Goal: Check status: Check status

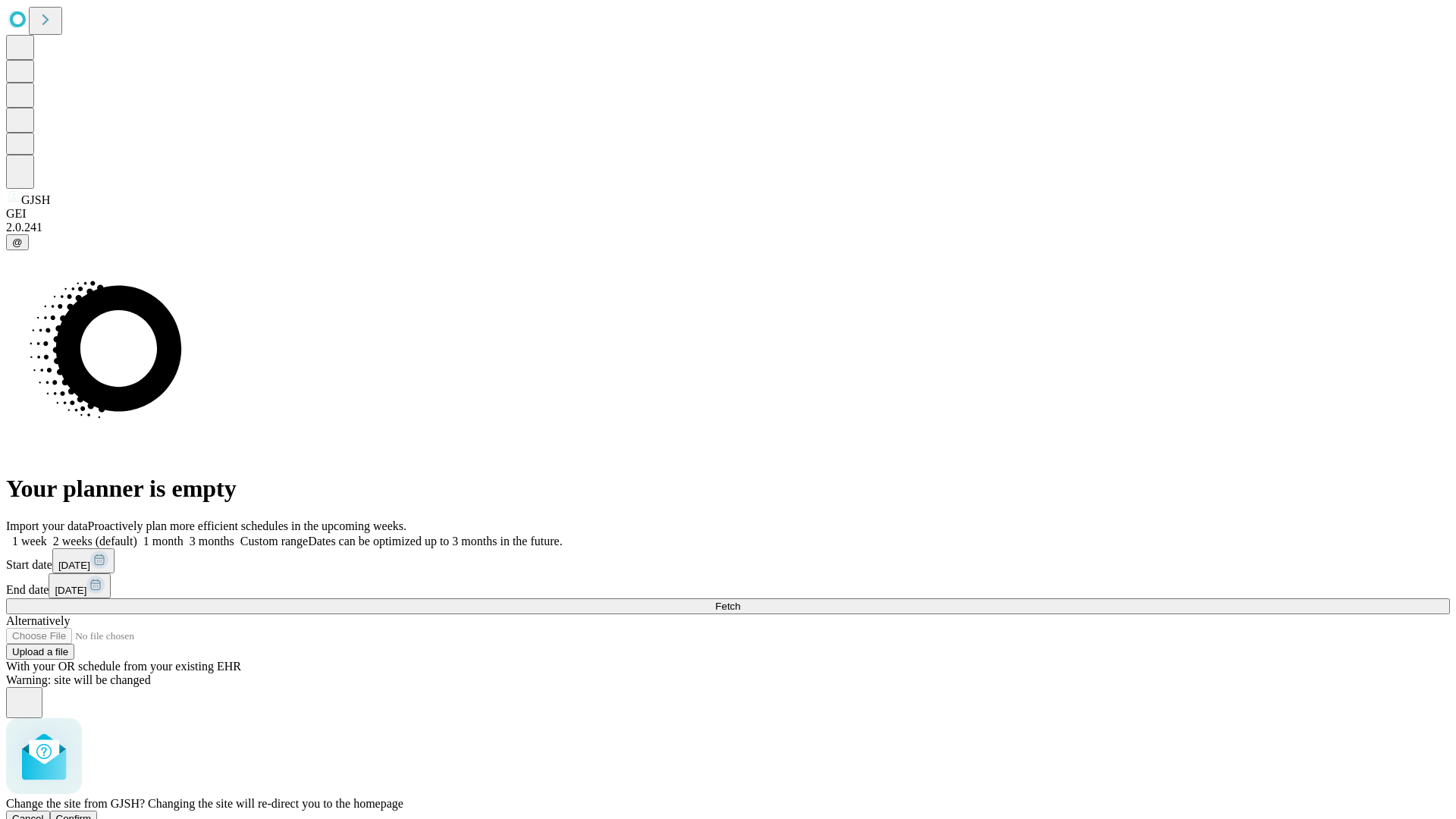
click at [92, 812] on span "Confirm" at bounding box center [74, 818] width 35 height 11
click at [137, 535] on label "2 weeks (default)" at bounding box center [92, 540] width 90 height 12
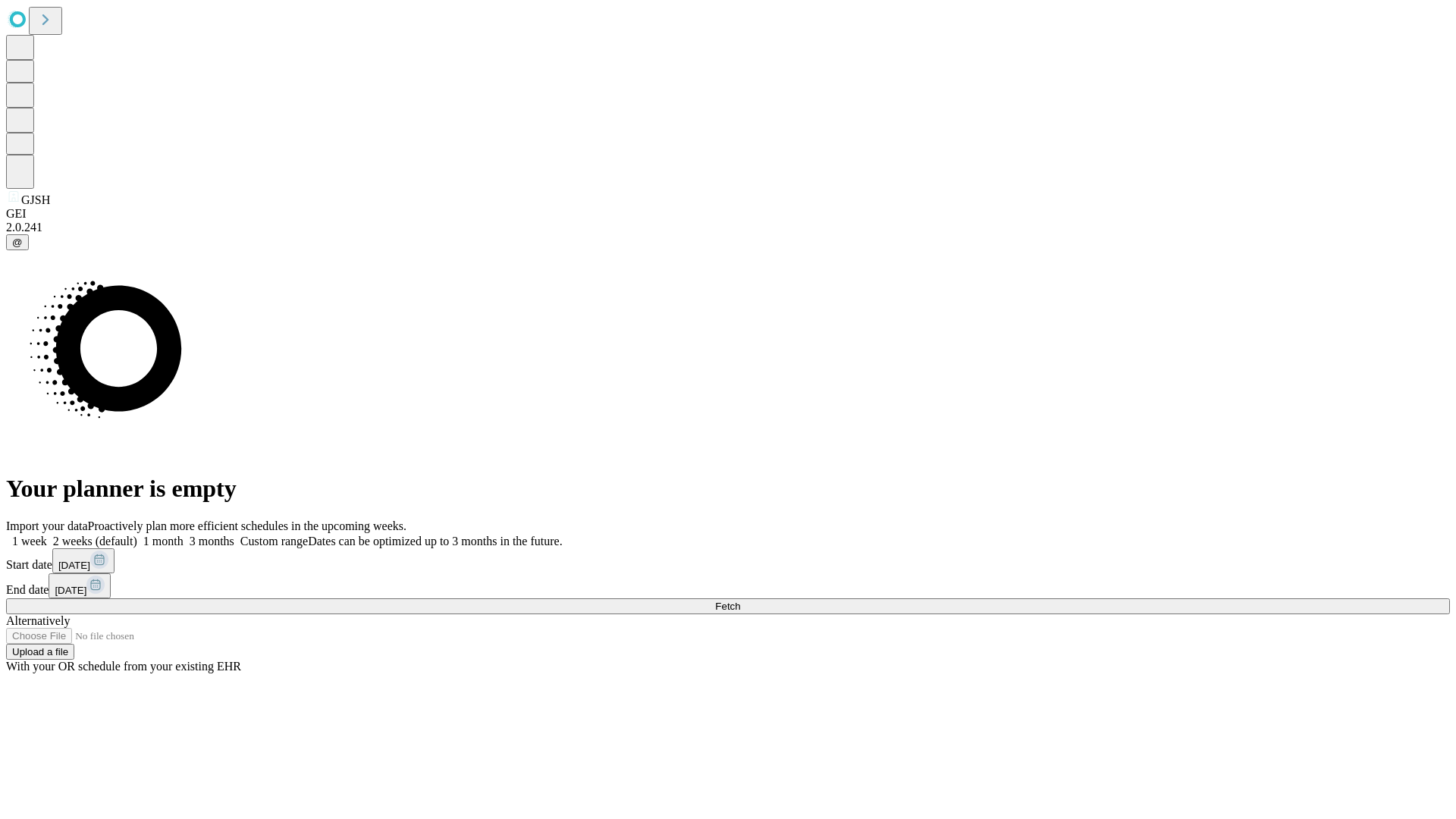
click at [740, 601] on span "Fetch" at bounding box center [727, 606] width 25 height 11
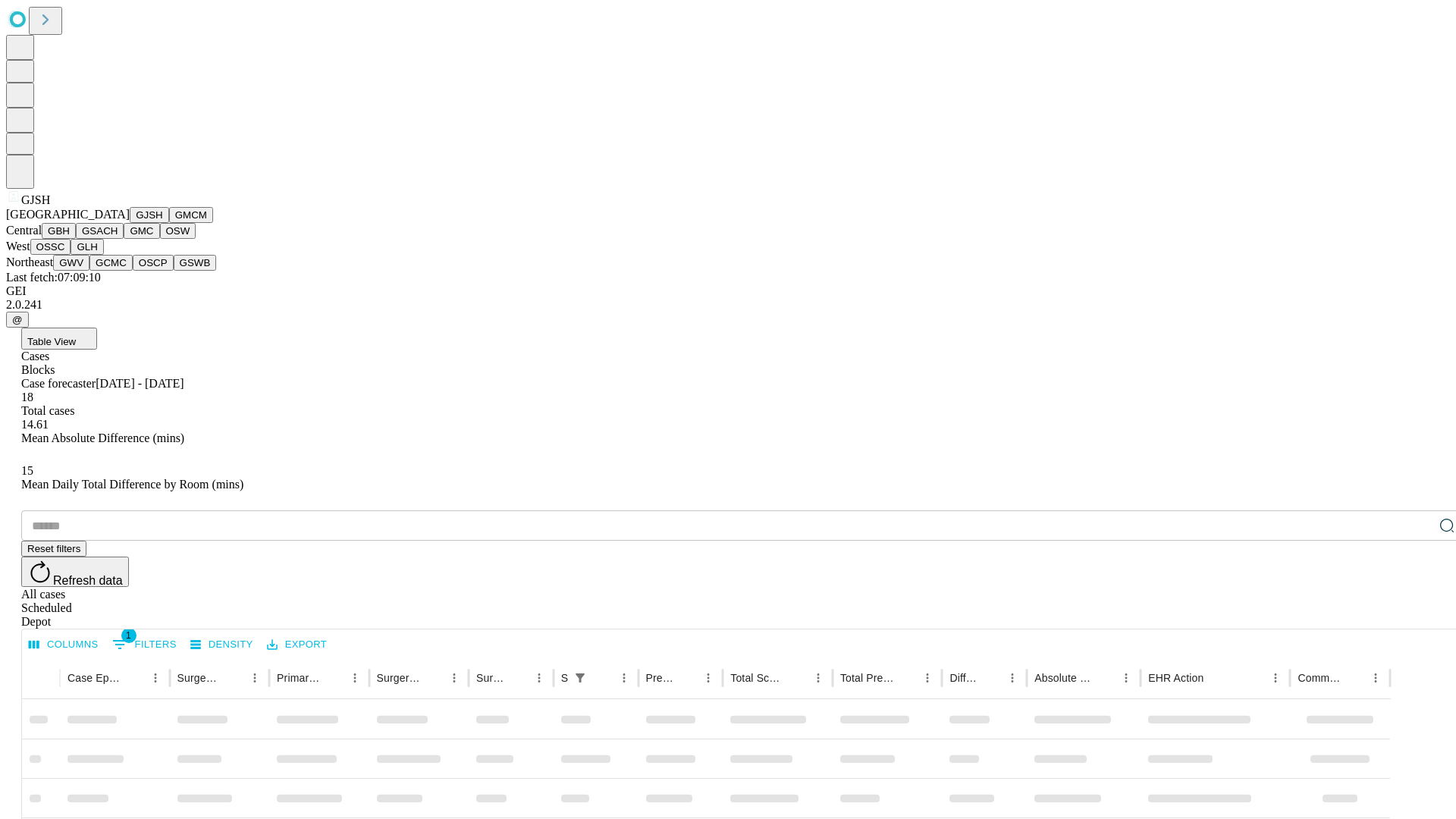
click at [170, 223] on button "GMCM" at bounding box center [192, 215] width 44 height 16
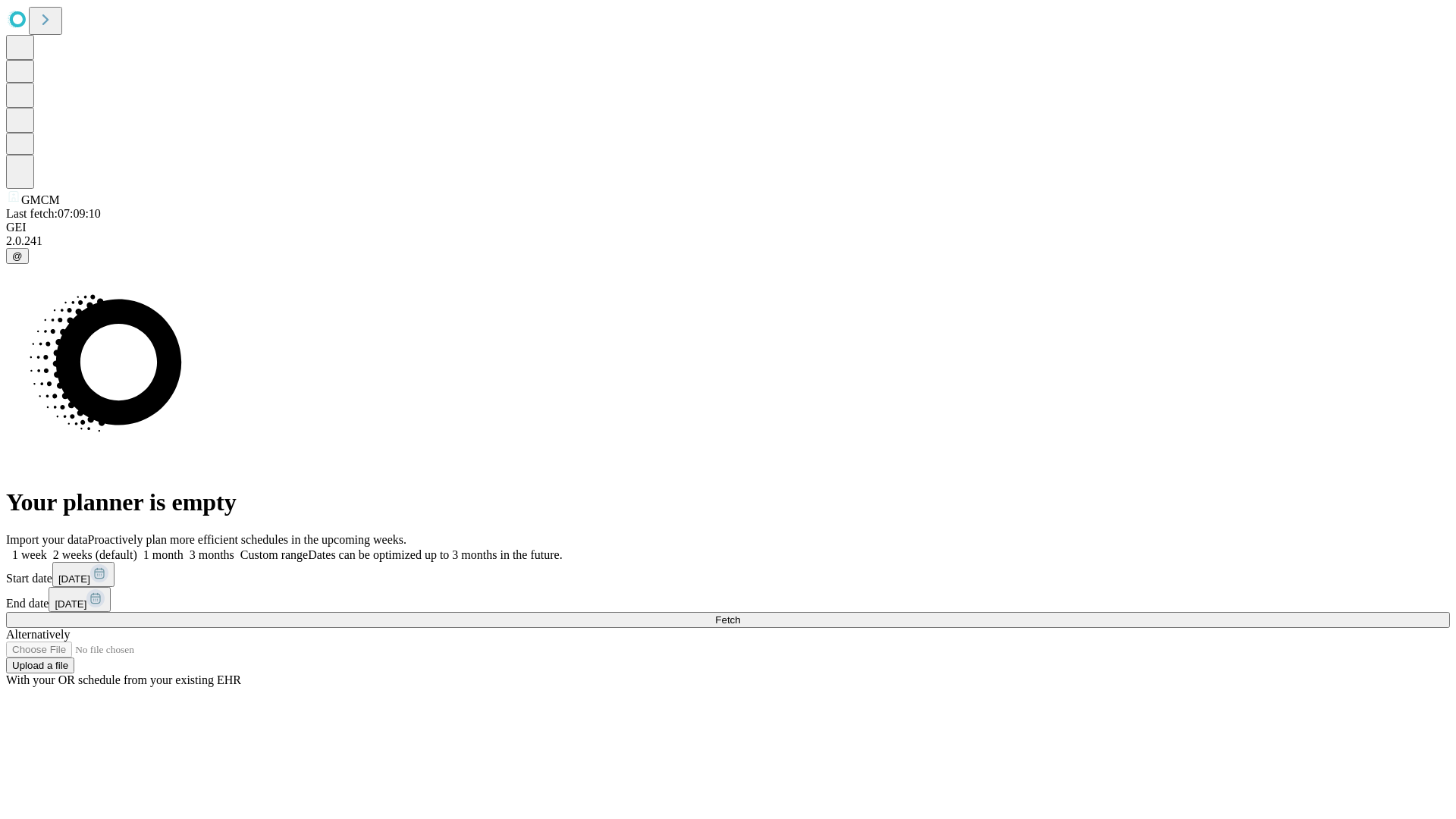
click at [137, 548] on label "2 weeks (default)" at bounding box center [92, 554] width 90 height 12
click at [740, 614] on span "Fetch" at bounding box center [727, 620] width 25 height 11
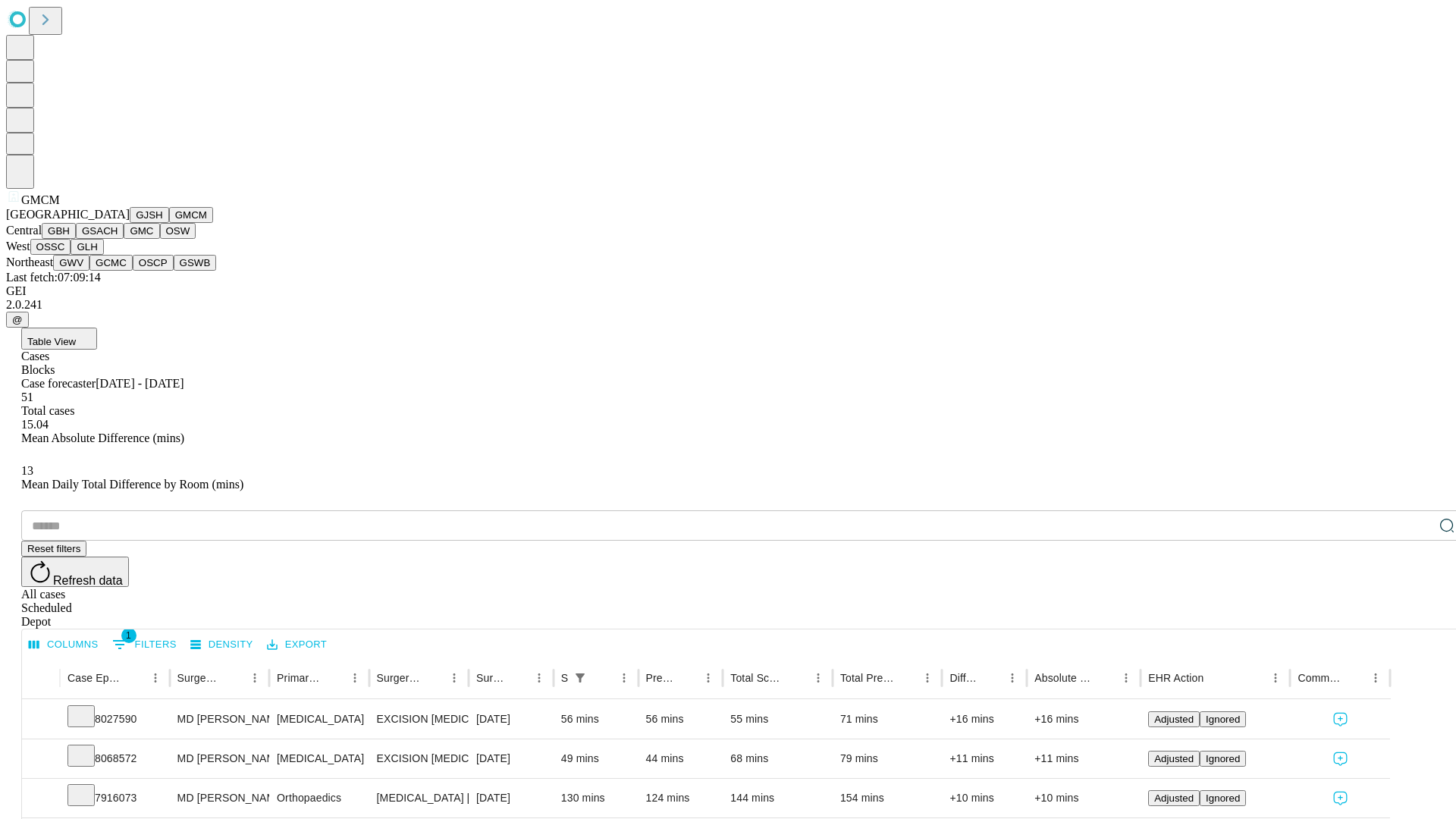
click at [76, 239] on button "GBH" at bounding box center [59, 231] width 34 height 16
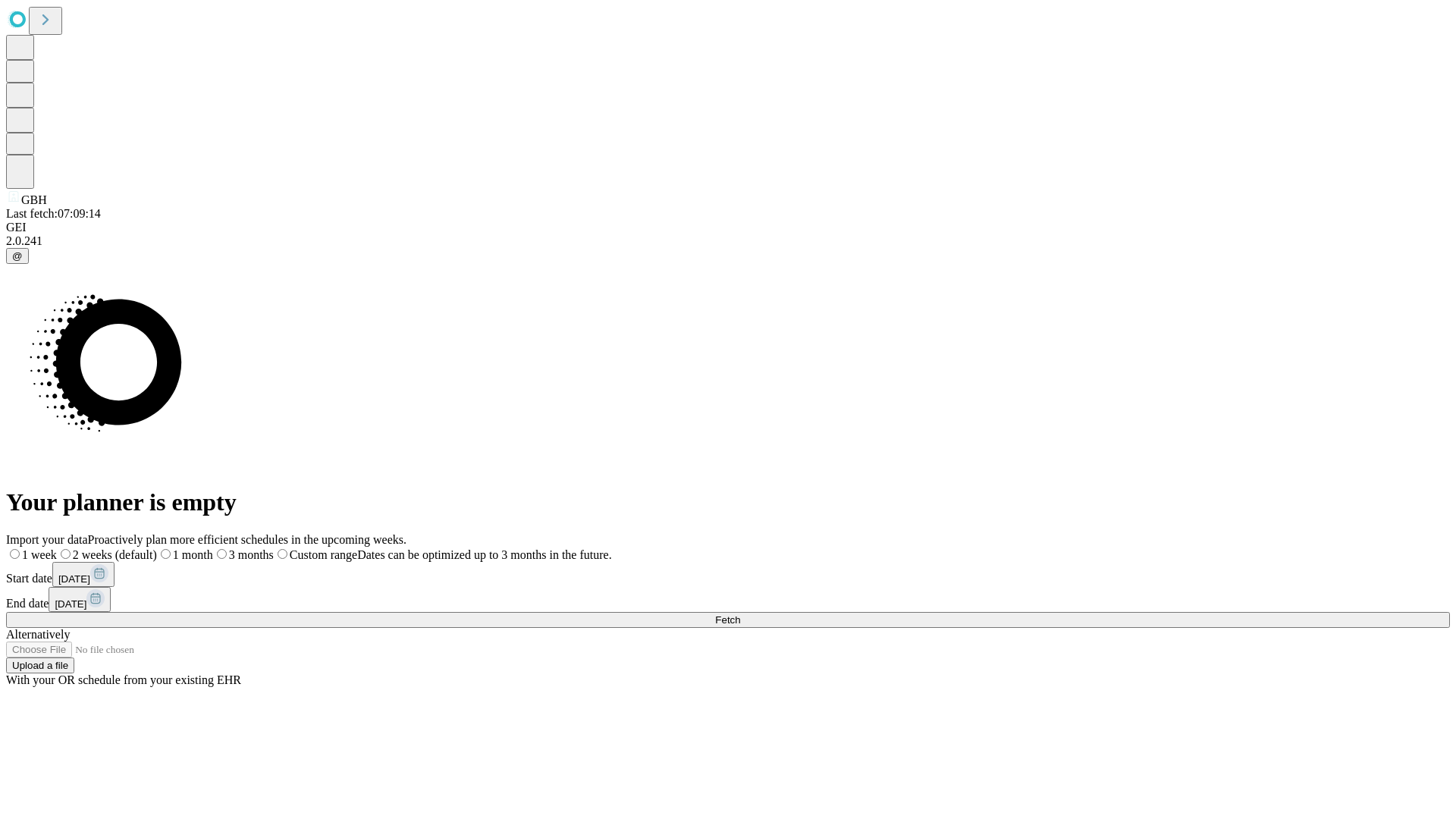
click at [157, 548] on label "2 weeks (default)" at bounding box center [106, 554] width 100 height 12
click at [740, 614] on span "Fetch" at bounding box center [727, 620] width 25 height 11
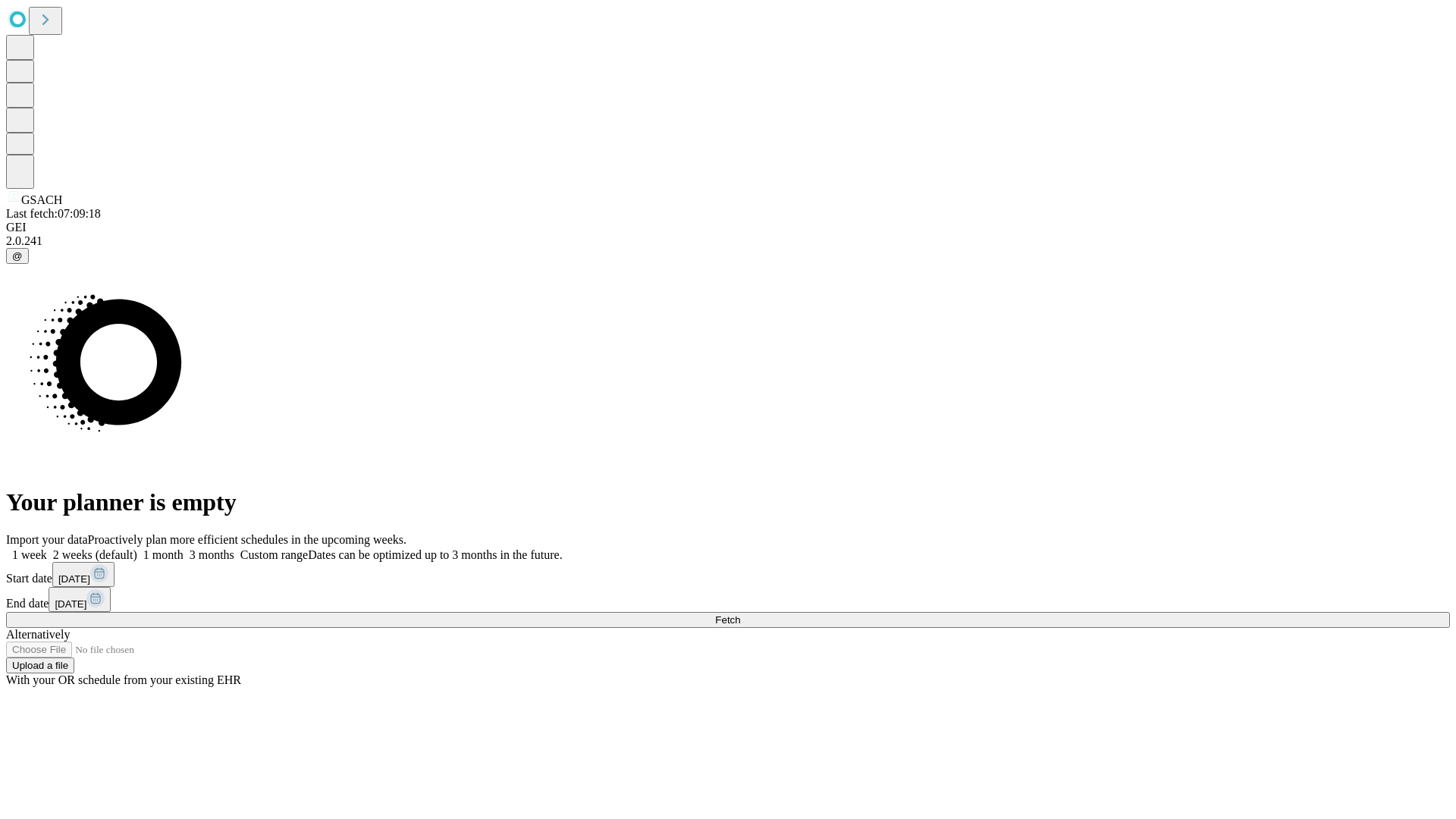
click at [137, 548] on label "2 weeks (default)" at bounding box center [92, 554] width 90 height 12
click at [740, 614] on span "Fetch" at bounding box center [727, 620] width 25 height 11
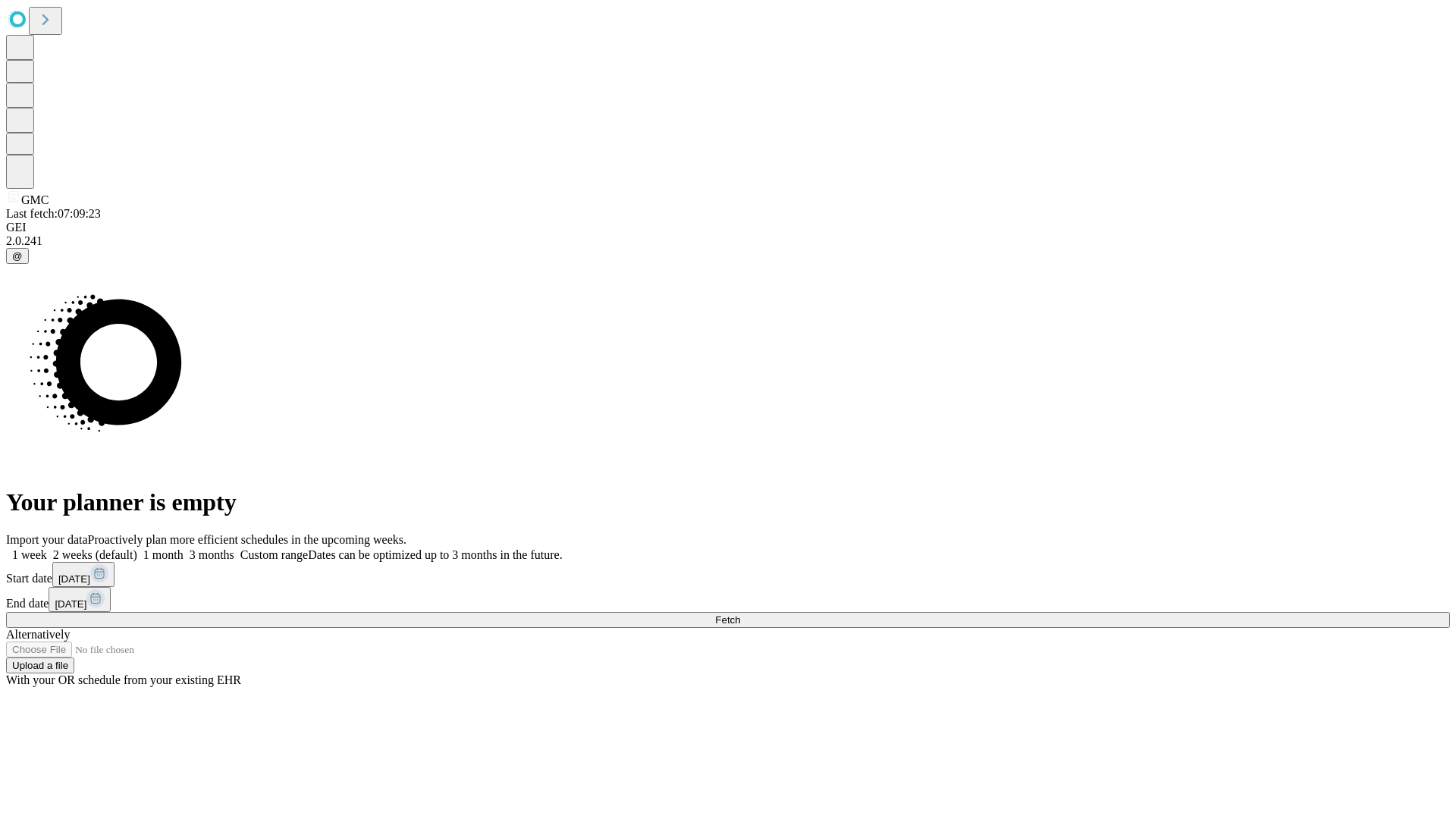
click at [137, 548] on label "2 weeks (default)" at bounding box center [92, 554] width 90 height 12
click at [740, 614] on span "Fetch" at bounding box center [727, 620] width 25 height 11
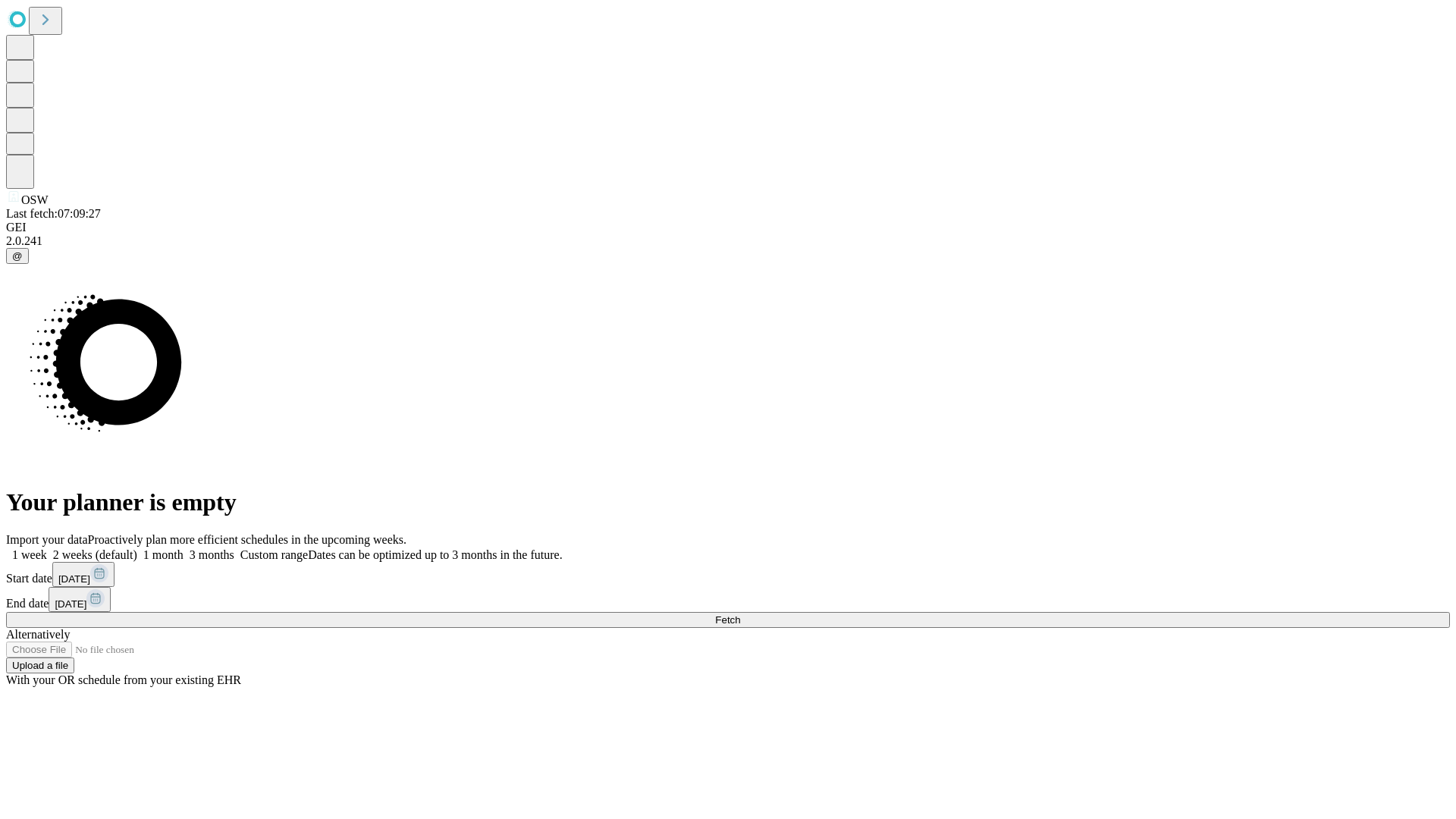
click at [137, 548] on label "2 weeks (default)" at bounding box center [92, 554] width 90 height 12
click at [740, 614] on span "Fetch" at bounding box center [727, 620] width 25 height 11
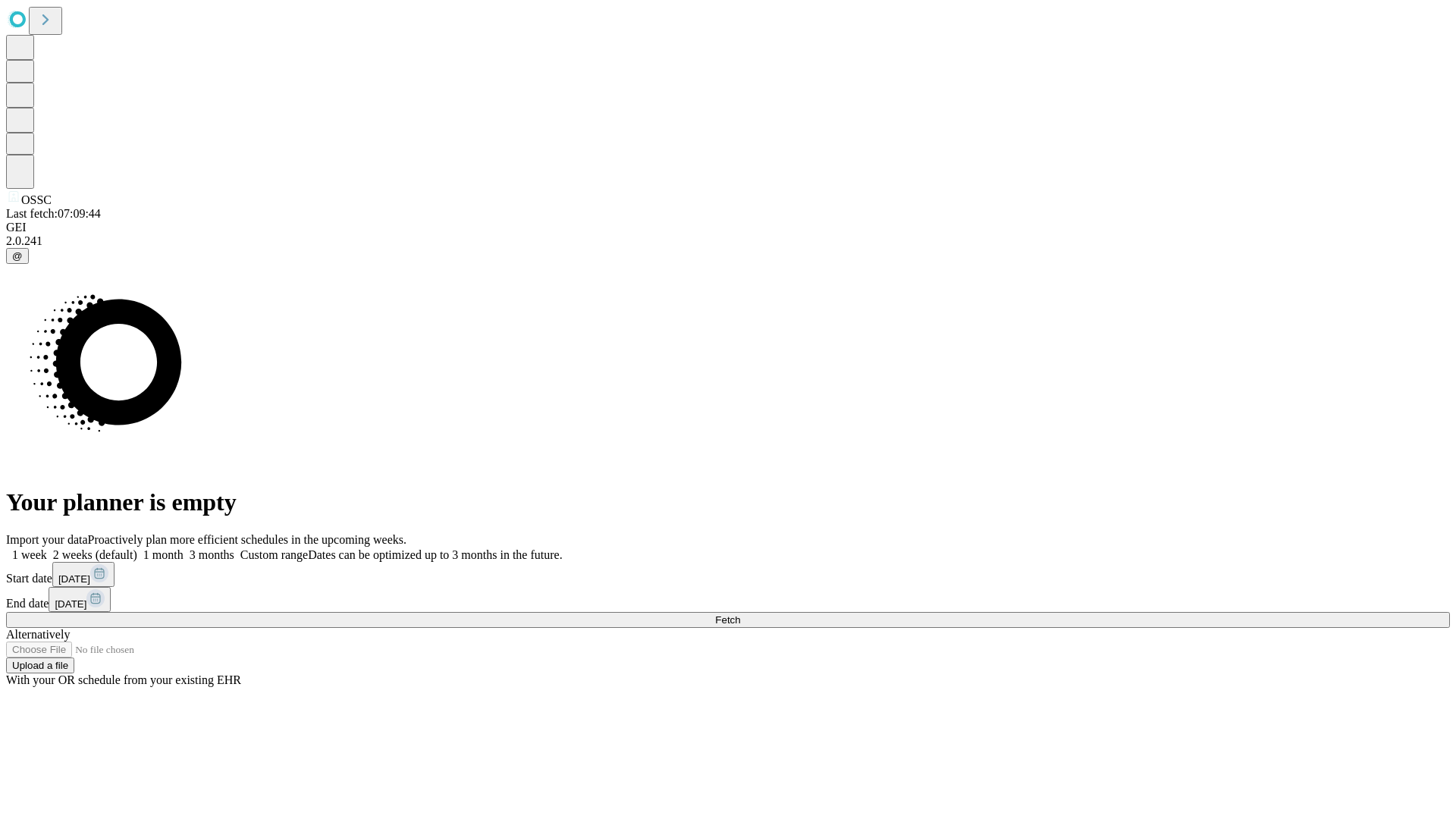
click at [137, 548] on label "2 weeks (default)" at bounding box center [92, 554] width 90 height 12
click at [740, 614] on span "Fetch" at bounding box center [727, 620] width 25 height 11
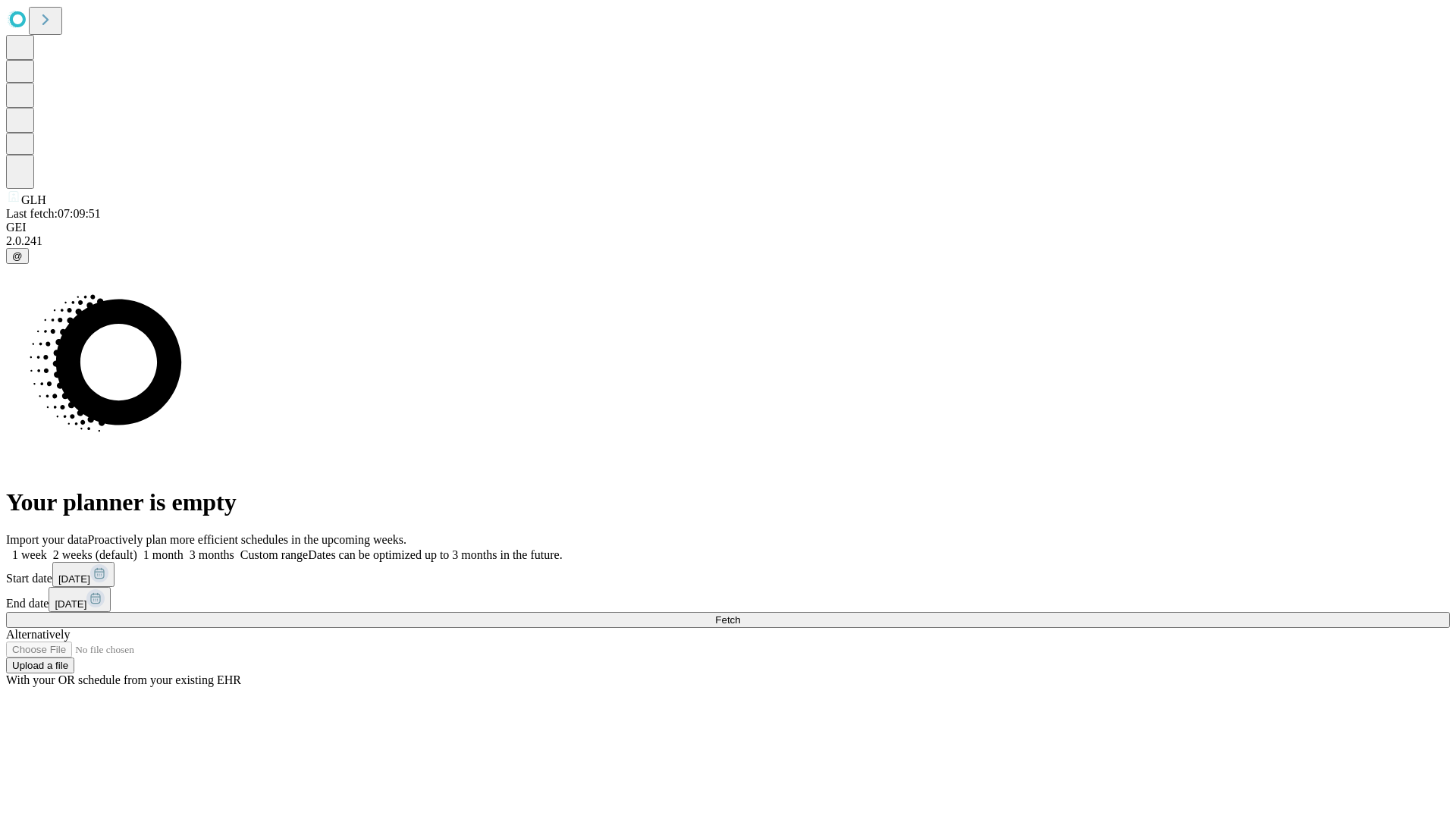
click at [740, 614] on span "Fetch" at bounding box center [727, 620] width 25 height 11
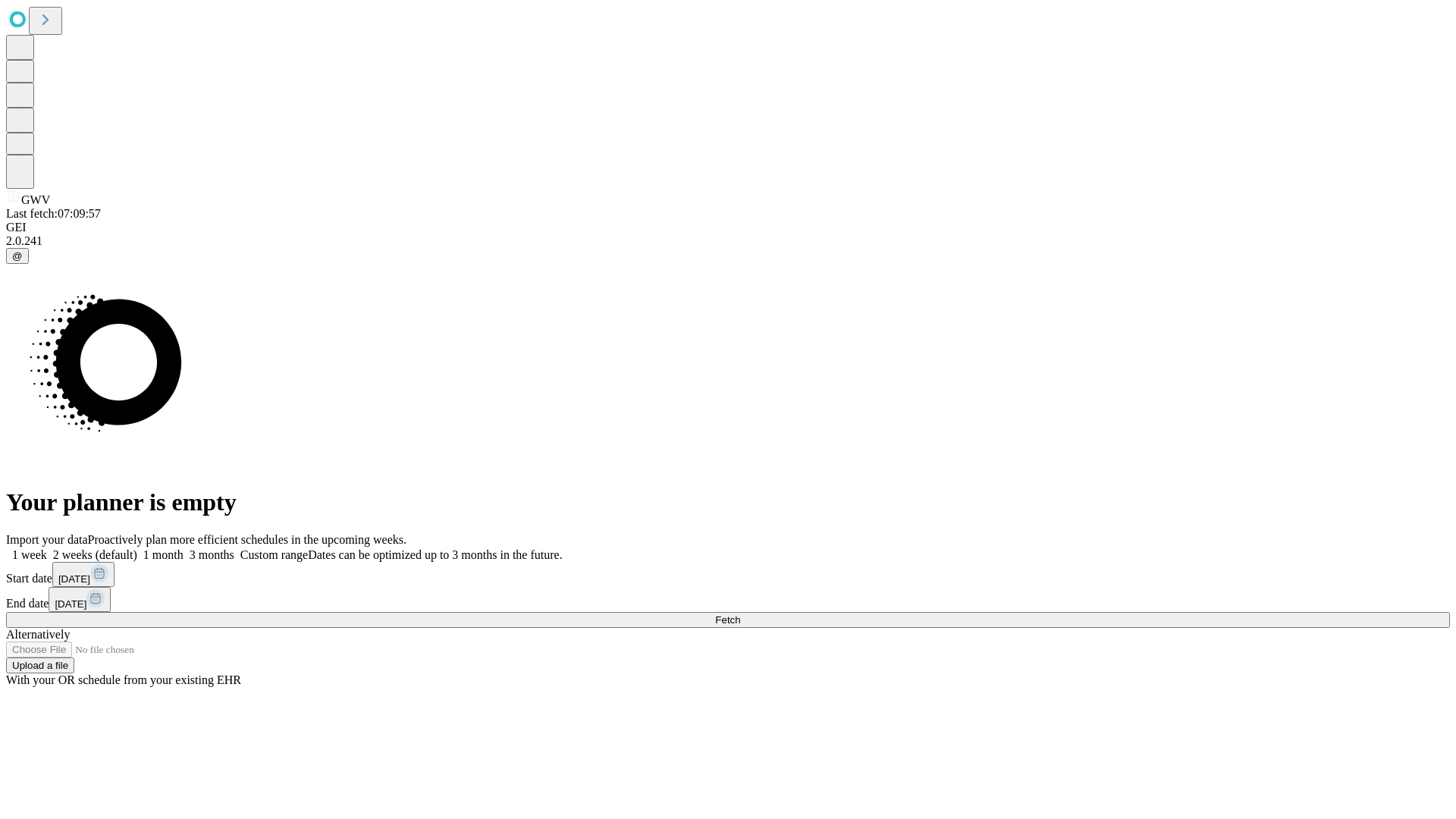
click at [137, 548] on label "2 weeks (default)" at bounding box center [92, 554] width 90 height 12
click at [740, 614] on span "Fetch" at bounding box center [727, 620] width 25 height 11
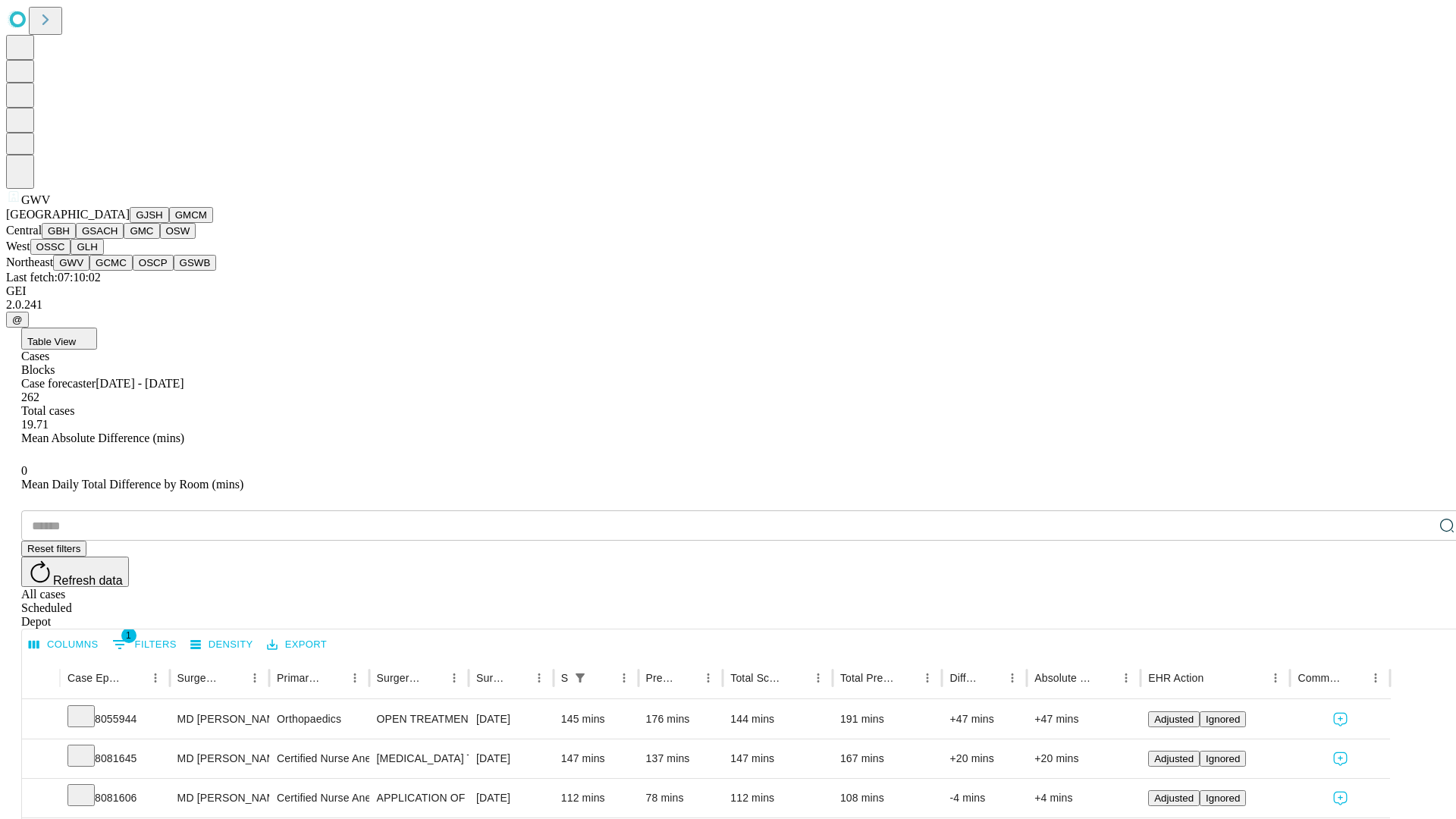
click at [118, 271] on button "GCMC" at bounding box center [110, 262] width 43 height 16
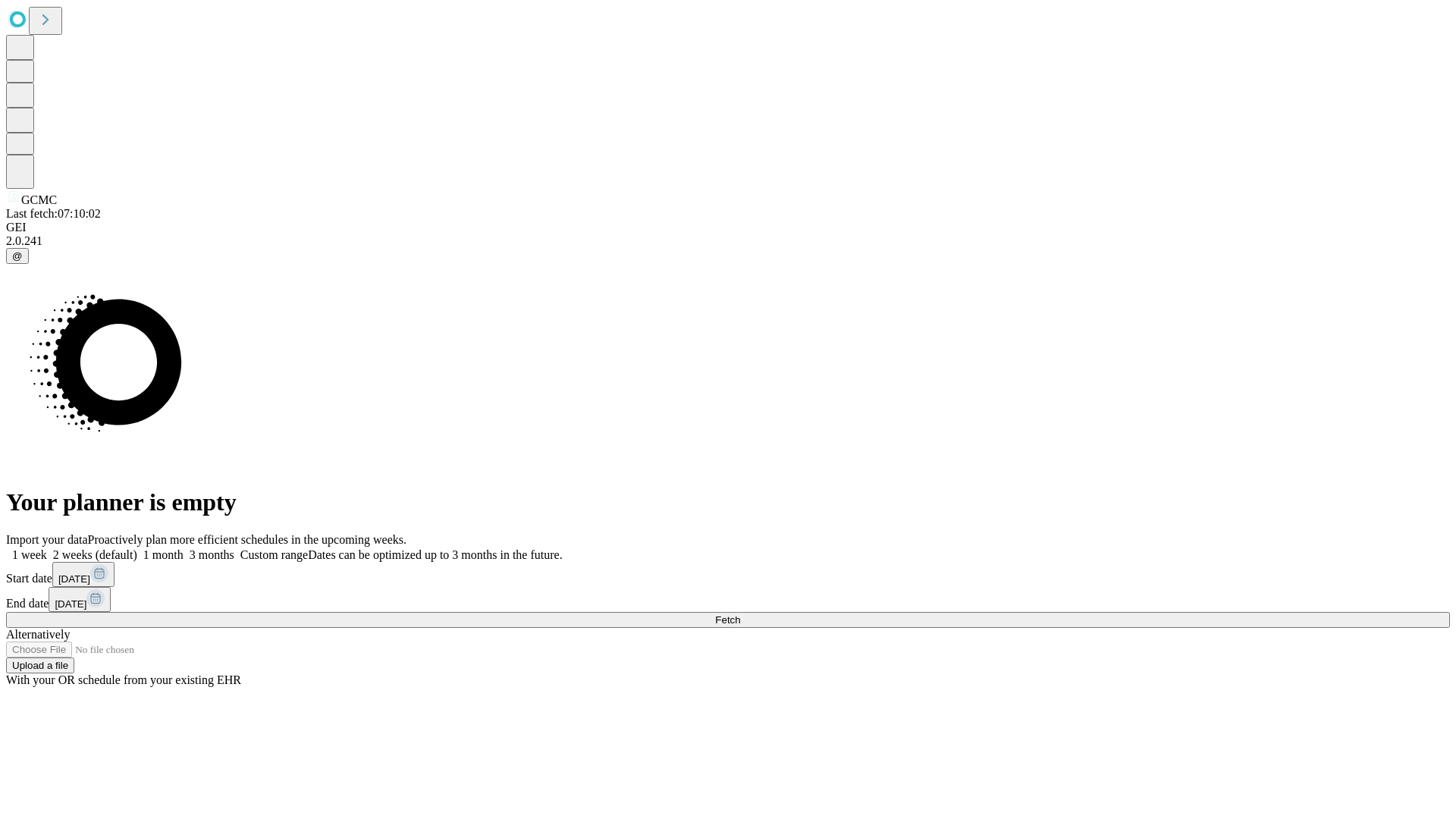
click at [740, 614] on span "Fetch" at bounding box center [727, 620] width 25 height 11
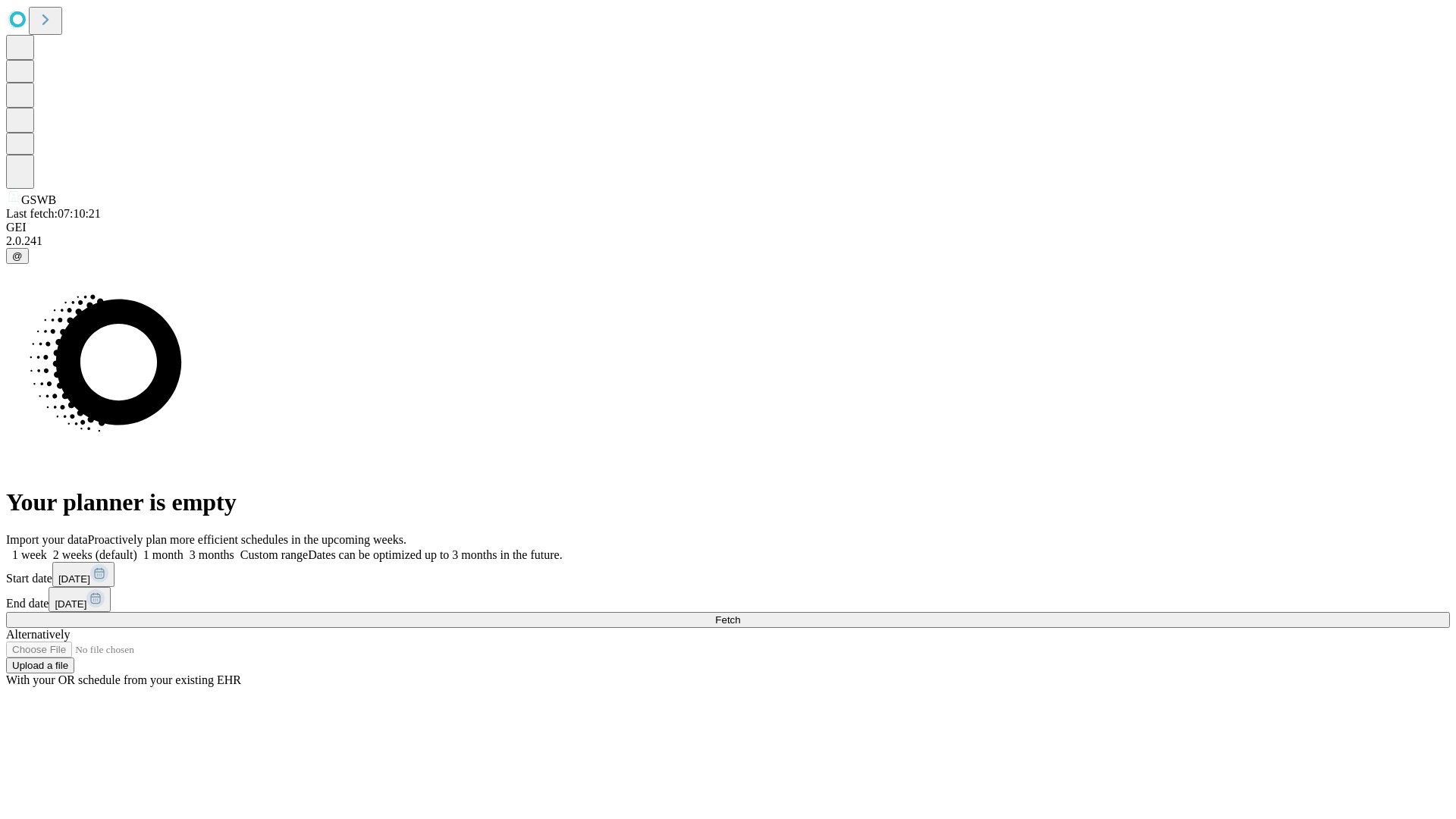
click at [137, 548] on label "2 weeks (default)" at bounding box center [92, 554] width 90 height 12
click at [740, 614] on span "Fetch" at bounding box center [727, 620] width 25 height 11
